Goal: Task Accomplishment & Management: Manage account settings

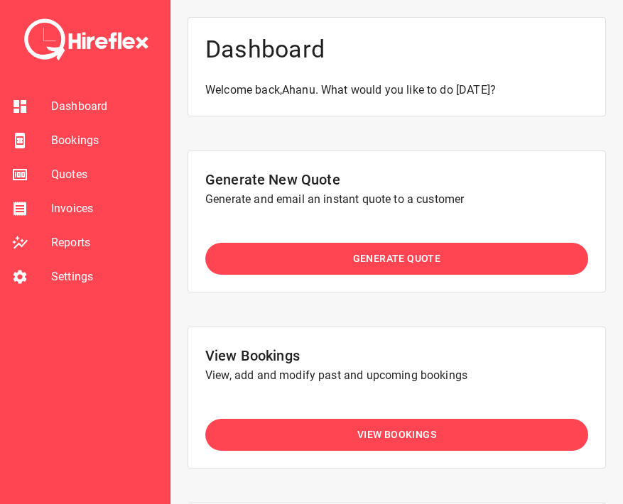
click at [247, 430] on button "View Bookings" at bounding box center [396, 435] width 383 height 32
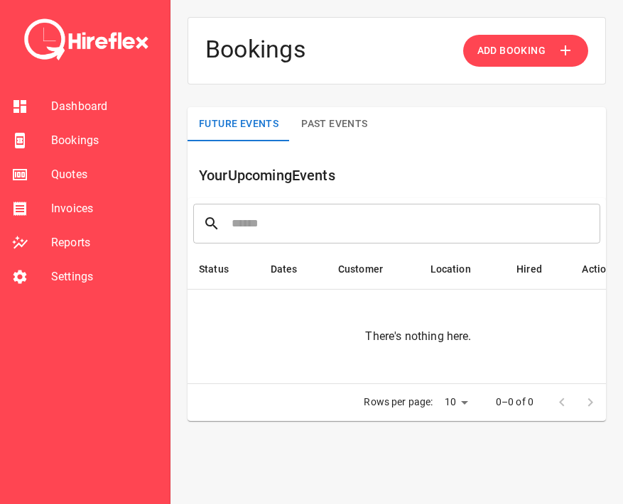
click at [89, 207] on span "Invoices" at bounding box center [104, 208] width 107 height 17
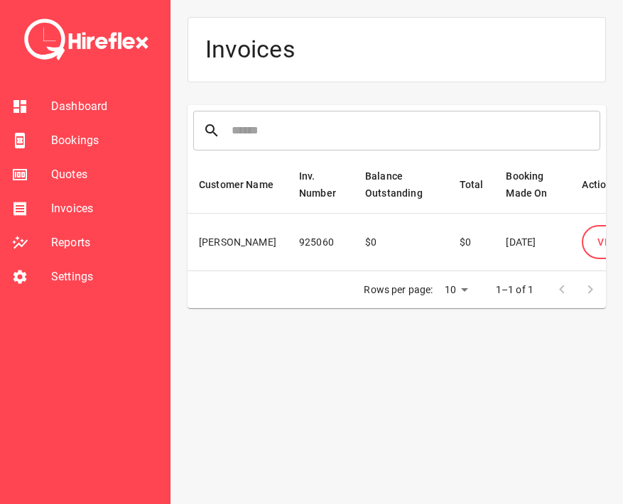
click at [86, 190] on li "Quotes" at bounding box center [85, 175] width 170 height 34
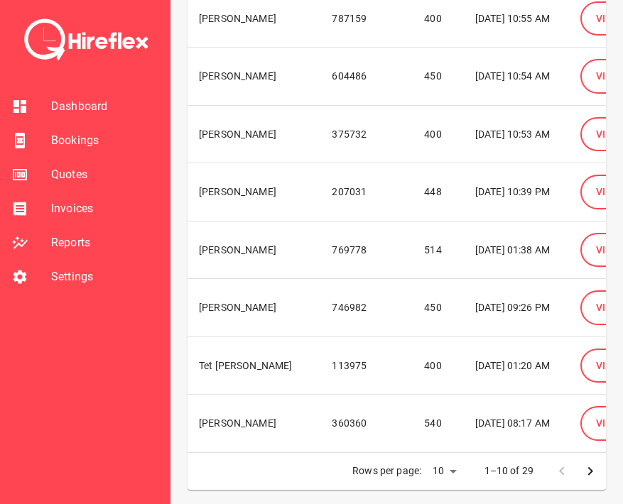
scroll to position [318, 0]
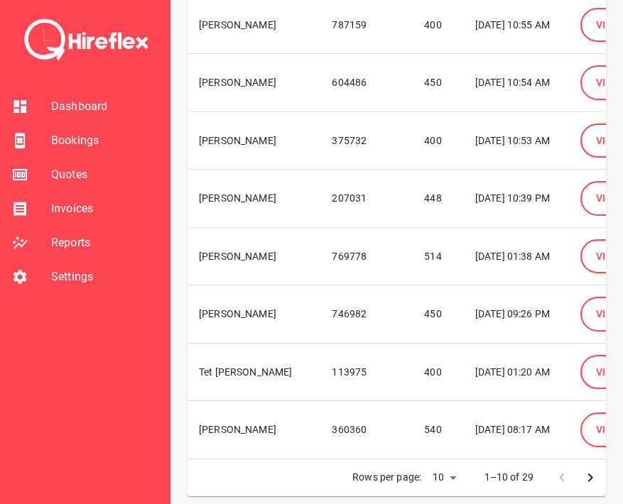
click at [216, 373] on td "Tet [PERSON_NAME]" at bounding box center [253, 372] width 133 height 58
click at [493, 376] on td "[DATE] 01:20 AM" at bounding box center [516, 372] width 105 height 58
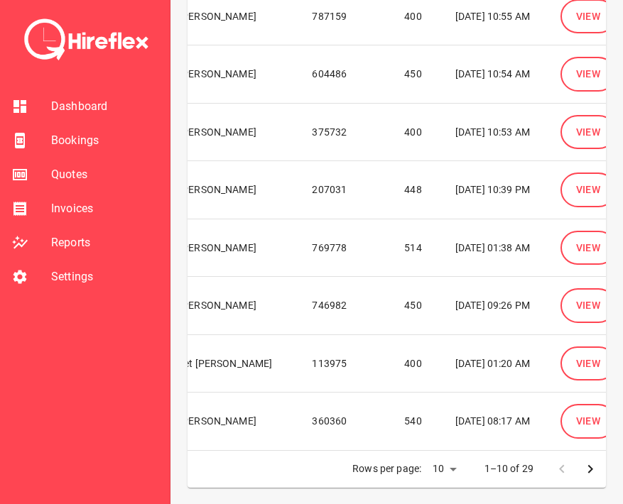
scroll to position [0, 25]
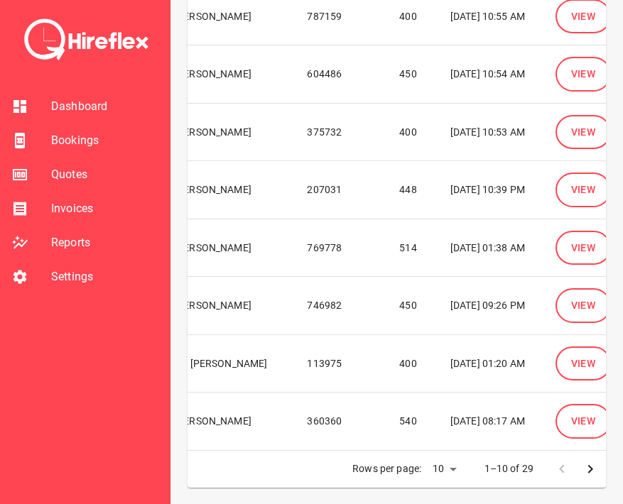
click at [573, 369] on span "View" at bounding box center [583, 364] width 25 height 18
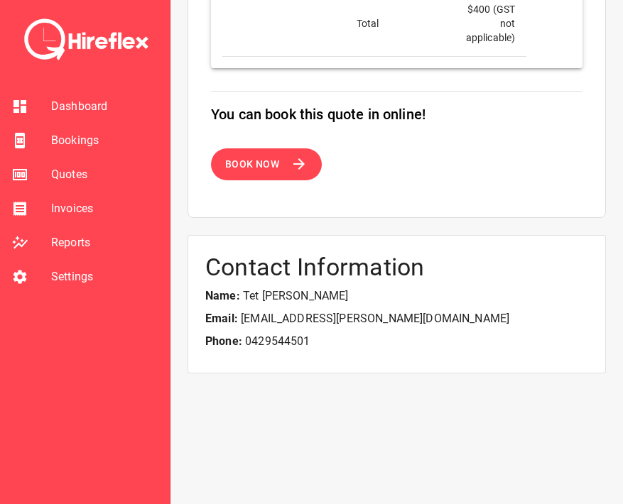
scroll to position [782, 0]
drag, startPoint x: 306, startPoint y: 300, endPoint x: 241, endPoint y: 300, distance: 64.6
click at [241, 300] on p "Name: [PERSON_NAME]" at bounding box center [396, 296] width 383 height 17
copy p "Tet [PERSON_NAME]"
drag, startPoint x: 355, startPoint y: 317, endPoint x: 240, endPoint y: 323, distance: 115.2
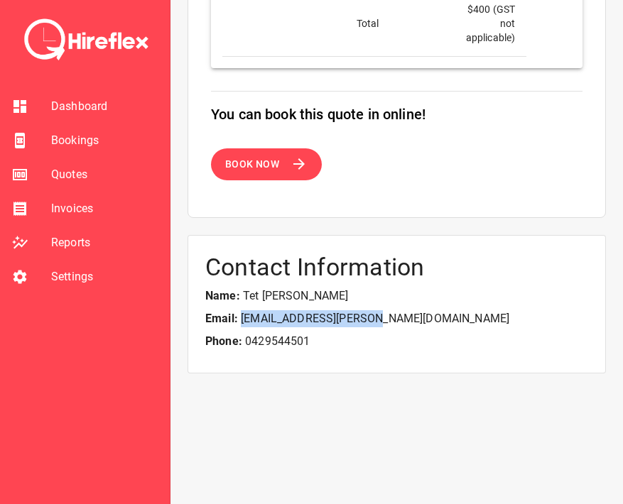
click at [240, 323] on p "Email: [EMAIL_ADDRESS][PERSON_NAME][DOMAIN_NAME]" at bounding box center [396, 318] width 383 height 17
copy p "[EMAIL_ADDRESS][PERSON_NAME][DOMAIN_NAME]"
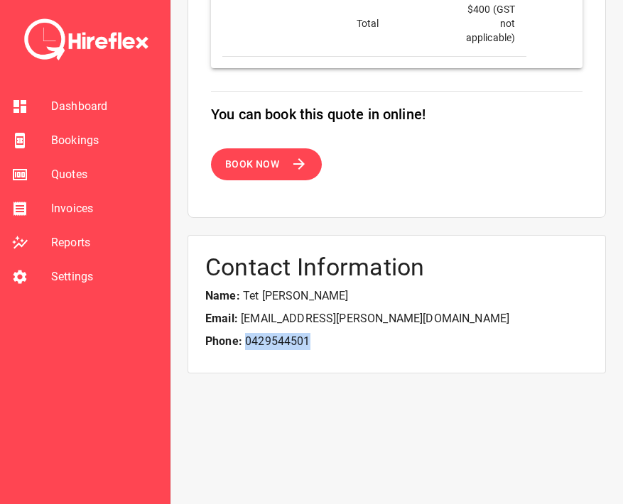
drag, startPoint x: 326, startPoint y: 343, endPoint x: 247, endPoint y: 344, distance: 78.8
click at [247, 343] on p "Phone: [PHONE_NUMBER]" at bounding box center [396, 341] width 383 height 17
copy p "0429544501"
click at [81, 136] on span "Bookings" at bounding box center [104, 140] width 107 height 17
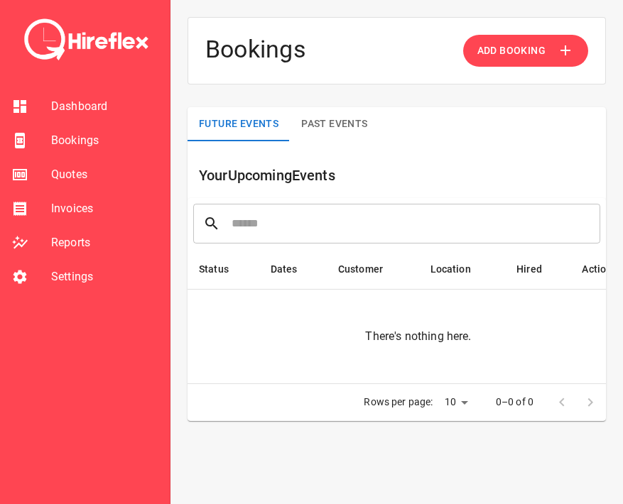
click at [96, 108] on span "Dashboard" at bounding box center [104, 106] width 107 height 17
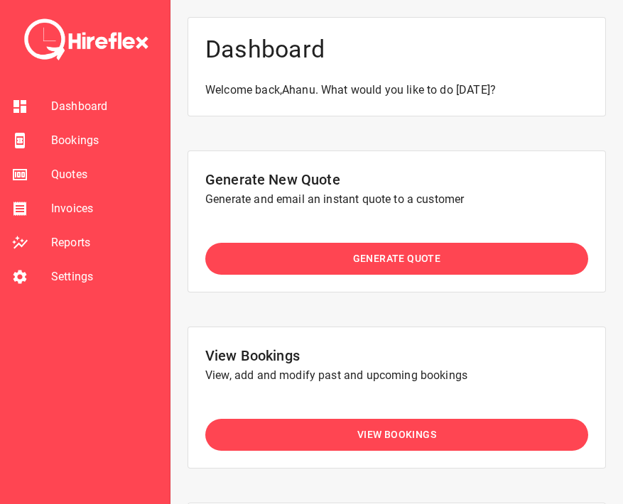
click at [362, 260] on span "Generate Quote" at bounding box center [397, 259] width 88 height 18
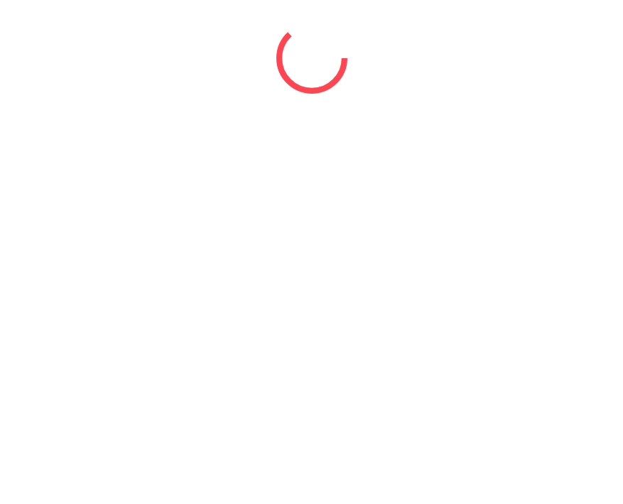
select select "*"
select select "****"
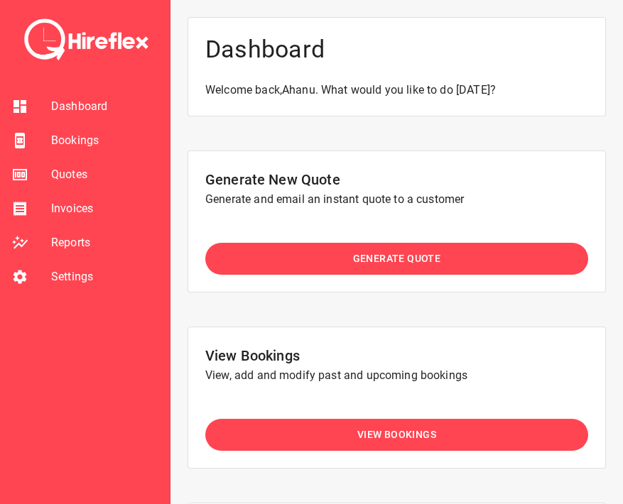
click at [90, 109] on span "Dashboard" at bounding box center [104, 106] width 107 height 17
click at [67, 96] on li "Dashboard" at bounding box center [85, 106] width 170 height 34
click at [67, 103] on span "Dashboard" at bounding box center [104, 106] width 107 height 17
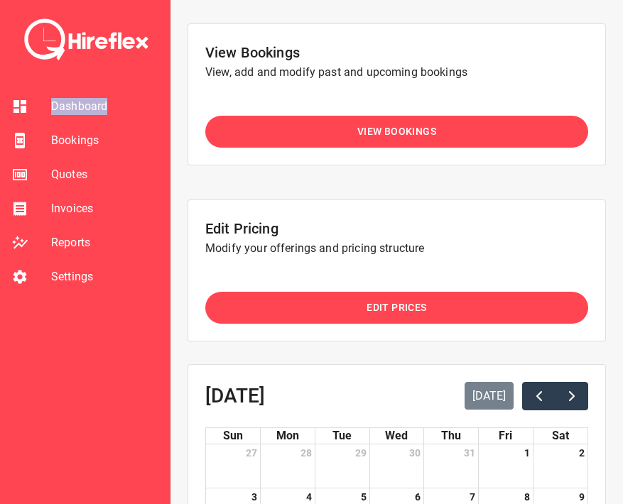
scroll to position [462, 0]
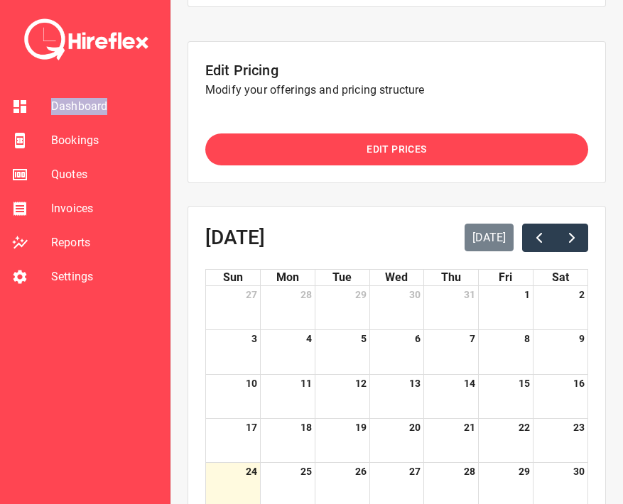
click at [369, 136] on button "Edit Prices" at bounding box center [396, 149] width 383 height 32
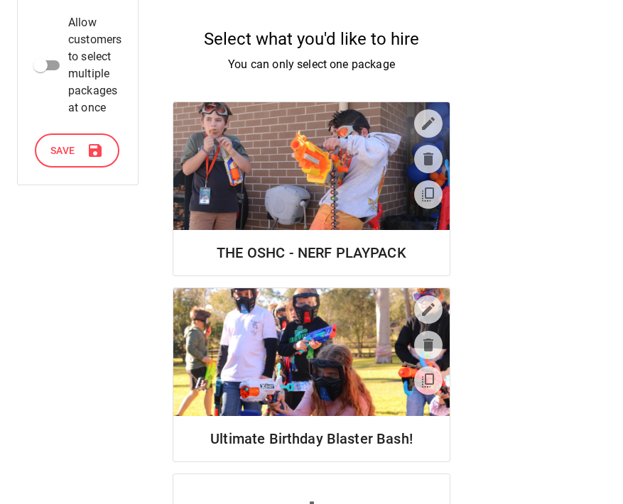
scroll to position [351, 0]
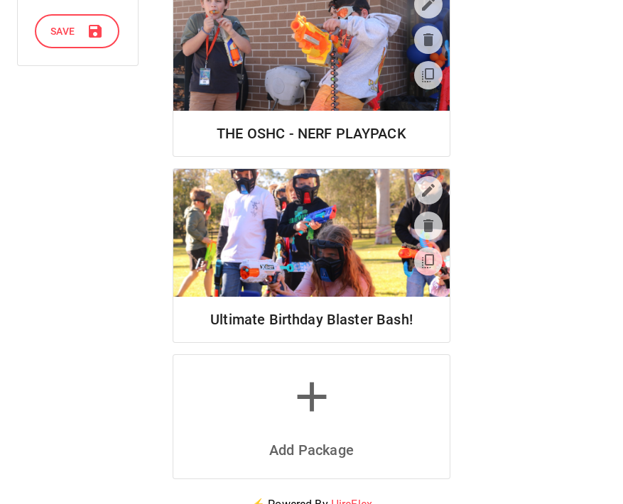
click at [432, 195] on icon "button" at bounding box center [428, 190] width 17 height 17
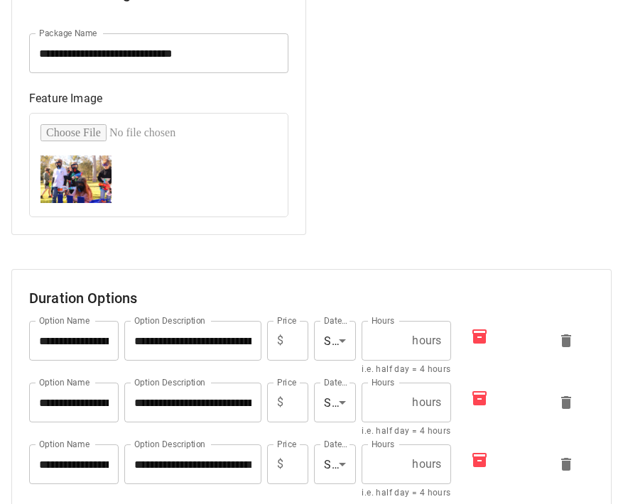
scroll to position [102, 0]
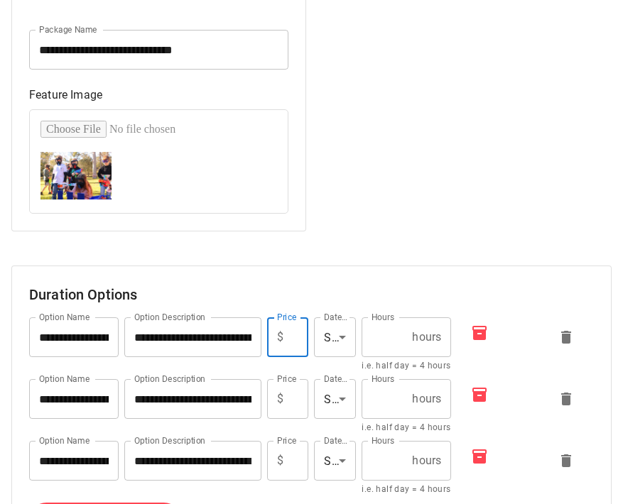
click at [290, 341] on input "***" at bounding box center [299, 337] width 20 height 40
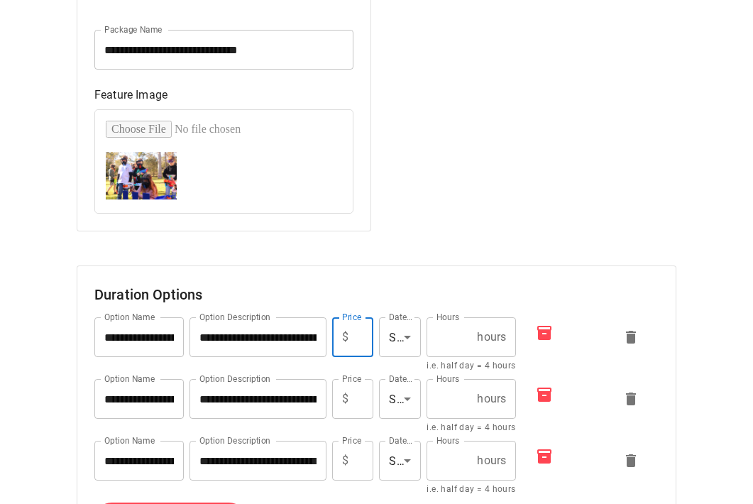
scroll to position [0, 18]
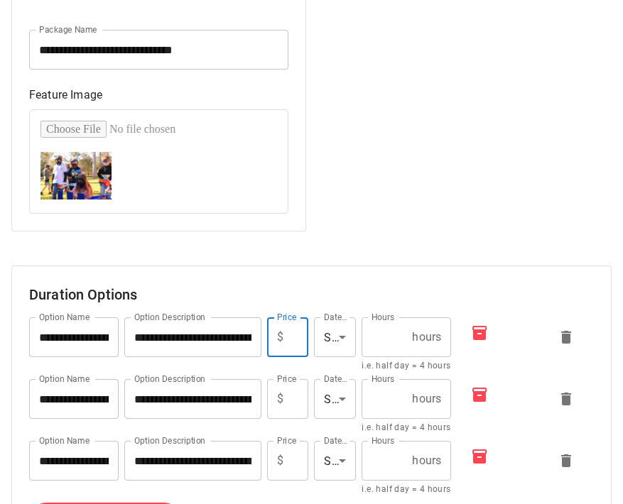
type input "***"
click at [297, 332] on input "***" at bounding box center [299, 337] width 20 height 40
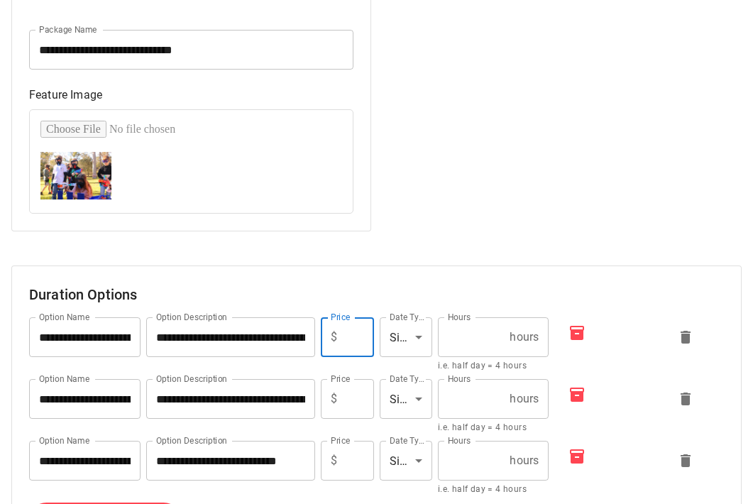
scroll to position [0, 9]
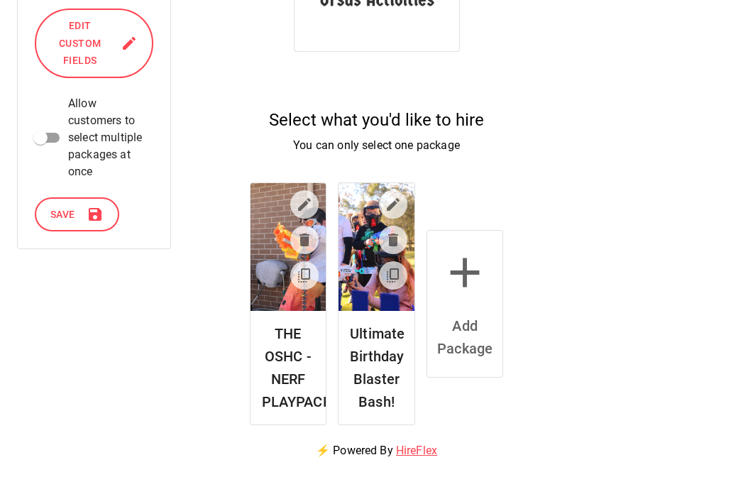
scroll to position [160, 0]
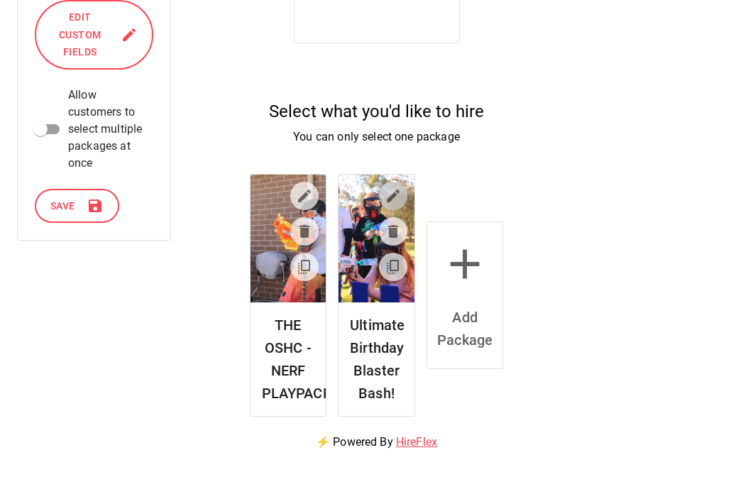
click at [387, 189] on icon "button" at bounding box center [393, 195] width 17 height 17
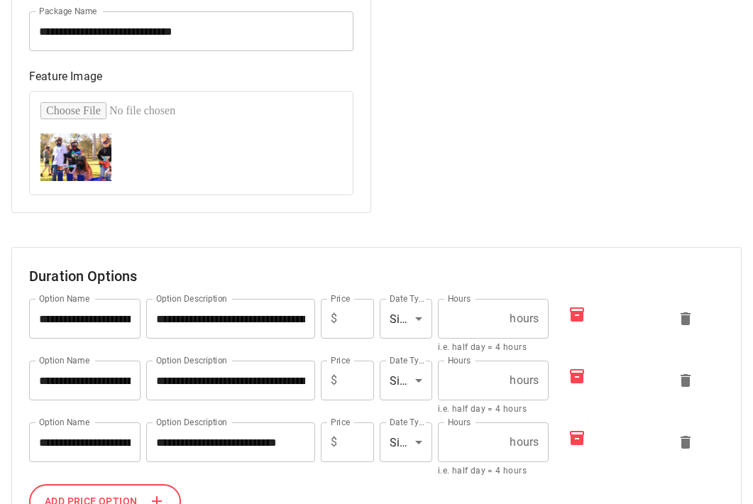
scroll to position [121, 0]
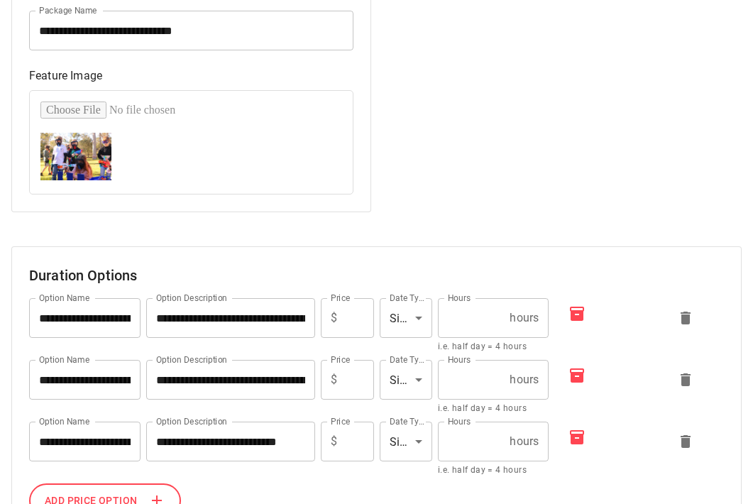
click at [349, 318] on input "***" at bounding box center [358, 318] width 31 height 40
click at [344, 437] on input "***" at bounding box center [358, 442] width 31 height 40
type input "***"
click at [491, 273] on h6 "Duration Options" at bounding box center [376, 275] width 695 height 23
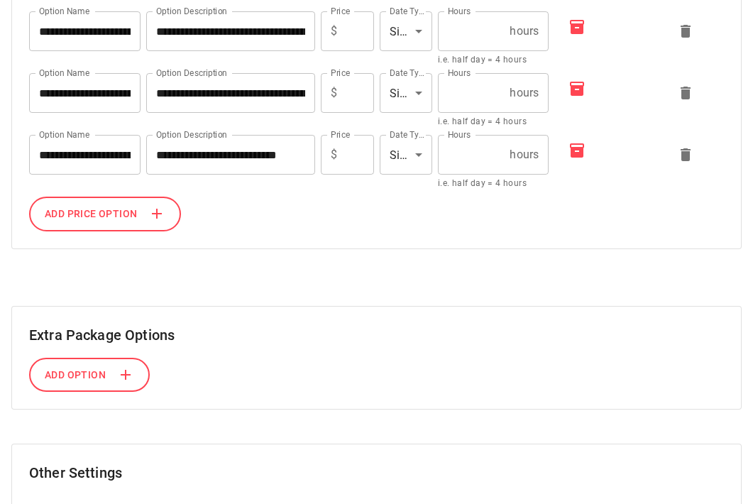
scroll to position [0, 0]
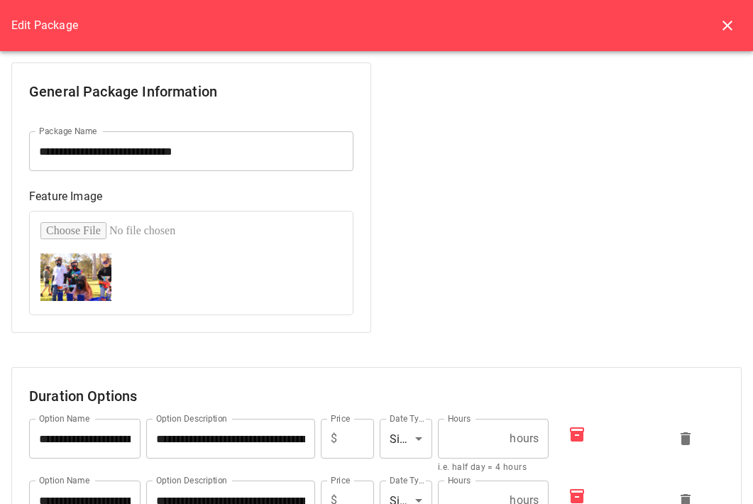
scroll to position [362, 0]
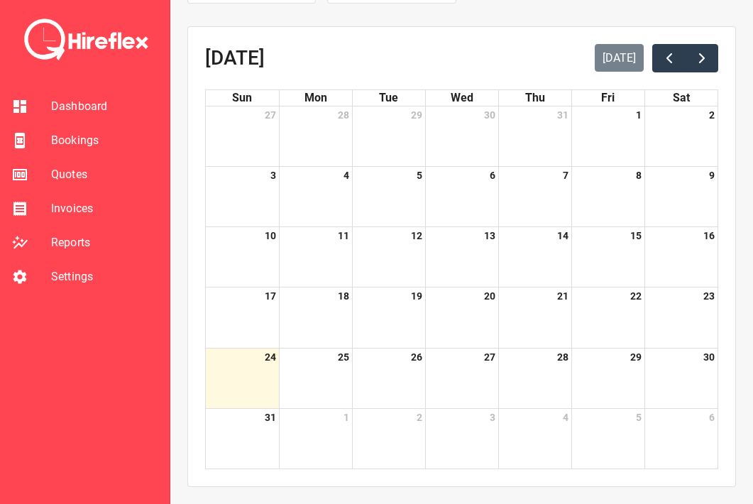
click at [75, 174] on span "Quotes" at bounding box center [104, 174] width 107 height 17
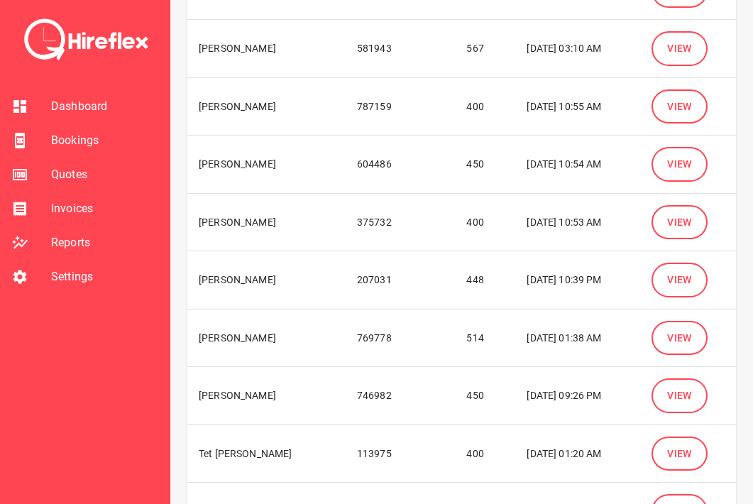
scroll to position [327, 0]
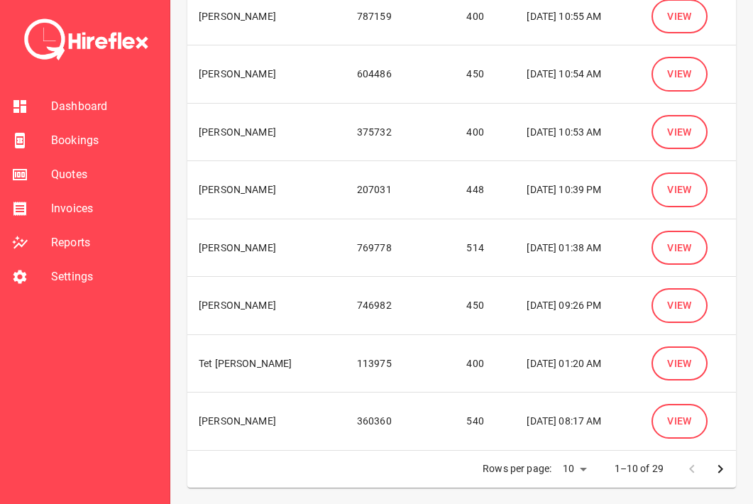
click at [622, 371] on span "View" at bounding box center [679, 364] width 25 height 18
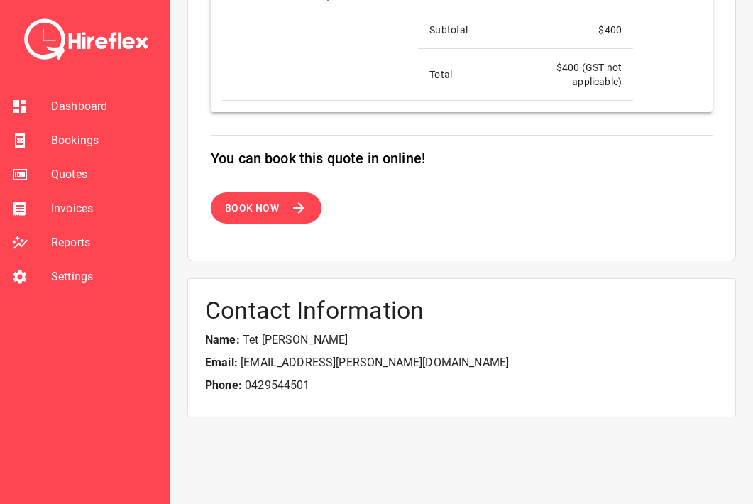
scroll to position [695, 0]
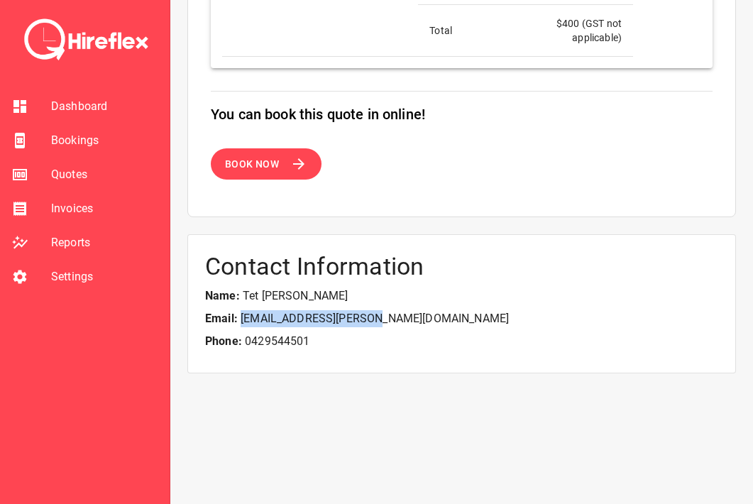
drag, startPoint x: 360, startPoint y: 318, endPoint x: 240, endPoint y: 317, distance: 120.0
click at [240, 317] on p "Email: [EMAIL_ADDRESS][PERSON_NAME][DOMAIN_NAME]" at bounding box center [461, 318] width 513 height 17
copy p "[EMAIL_ADDRESS][PERSON_NAME][DOMAIN_NAME]"
